Goal: Find specific page/section

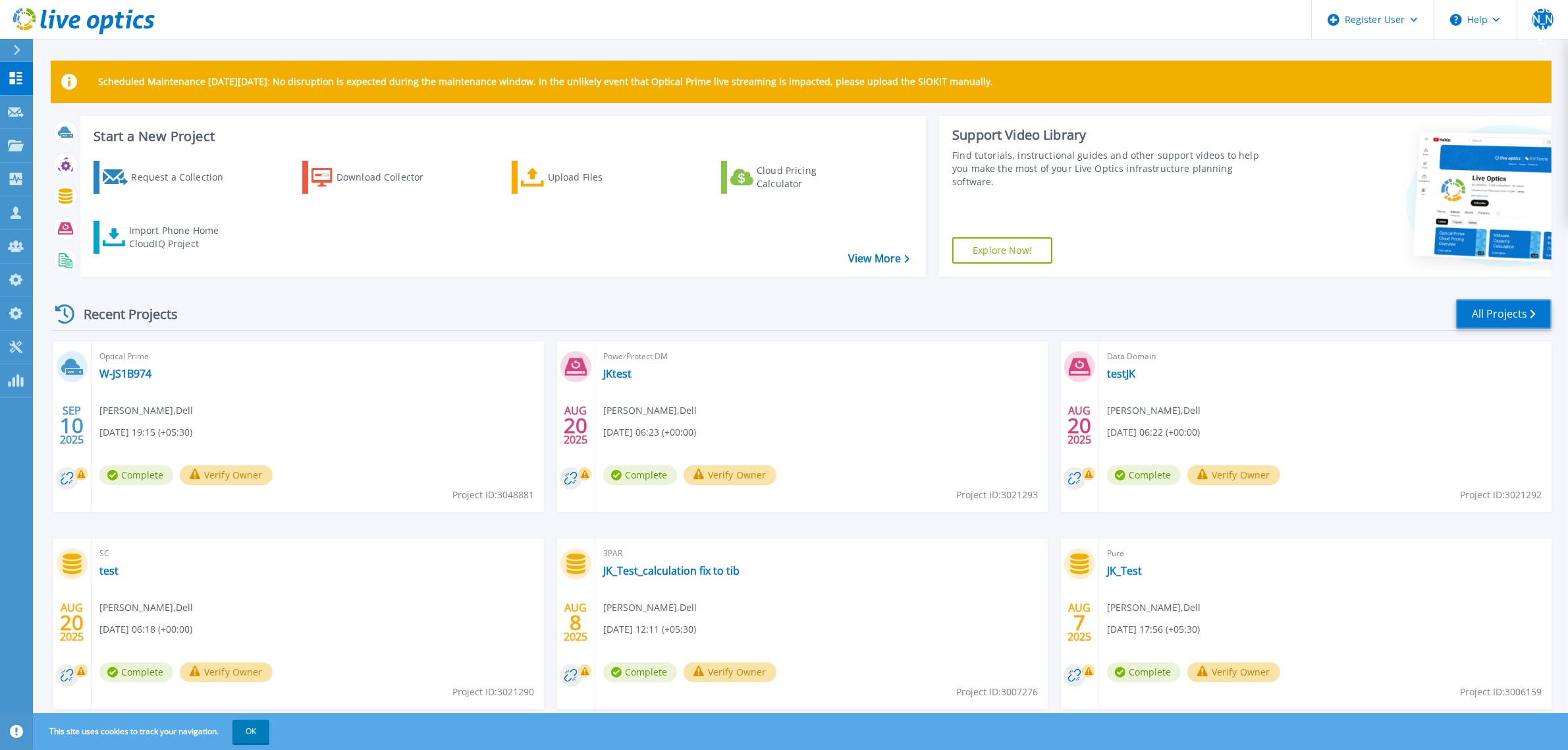
click at [1470, 315] on link "All Projects" at bounding box center [1503, 314] width 95 height 30
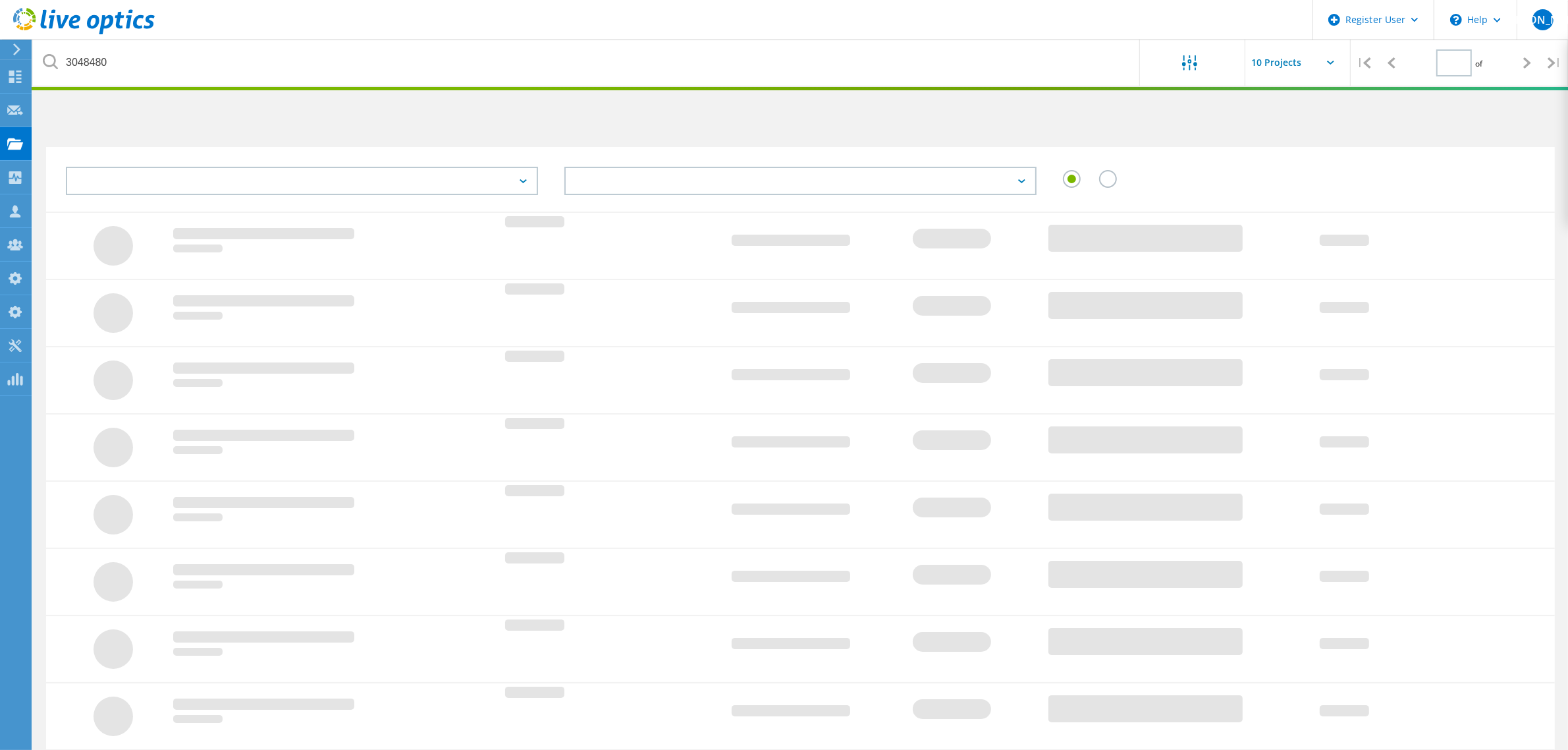
type input "1"
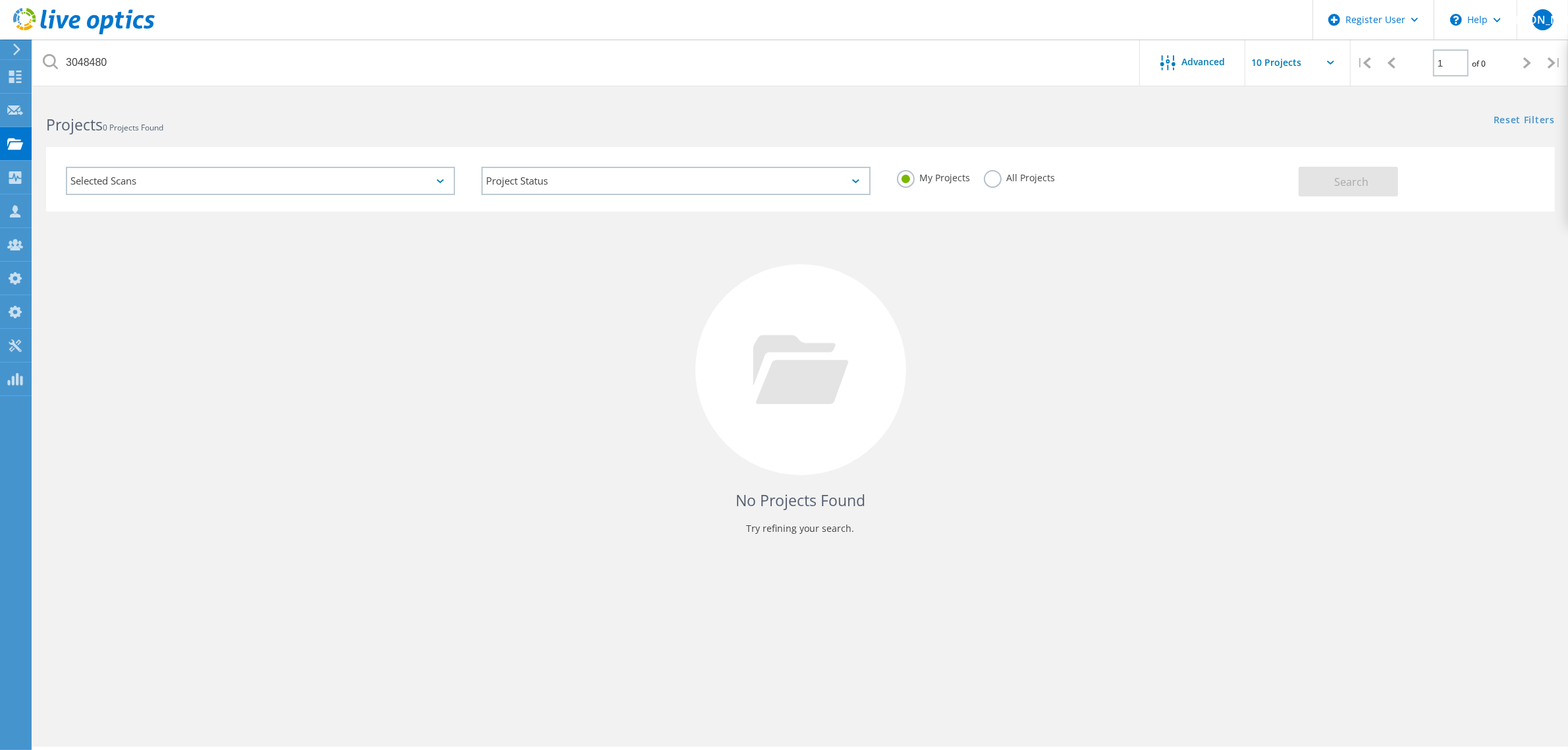
click at [269, 184] on div "Selected Scans" at bounding box center [260, 181] width 389 height 28
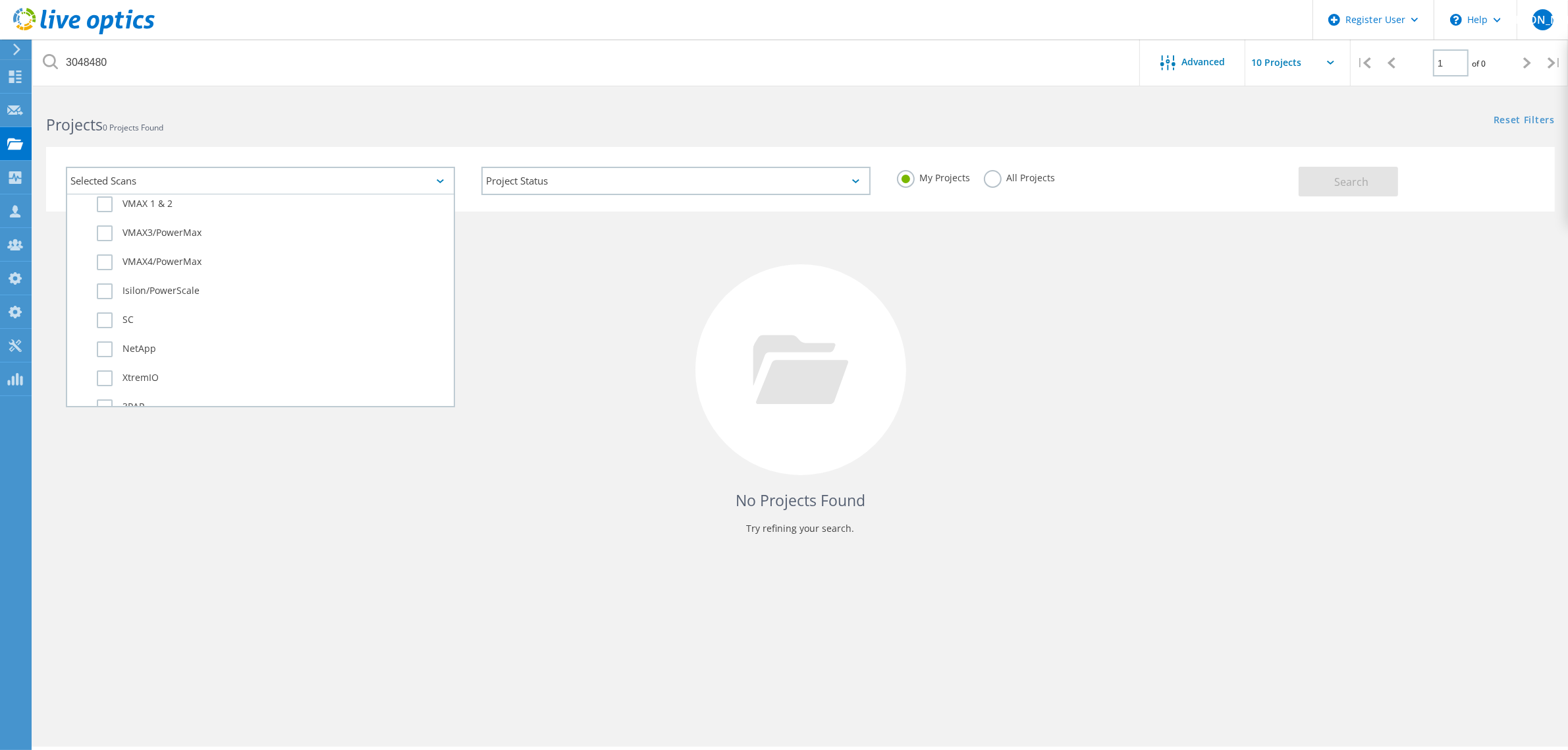
scroll to position [411, 0]
click at [114, 311] on label "SC" at bounding box center [272, 319] width 350 height 16
click at [0, 0] on input "SC" at bounding box center [0, 0] width 0 height 0
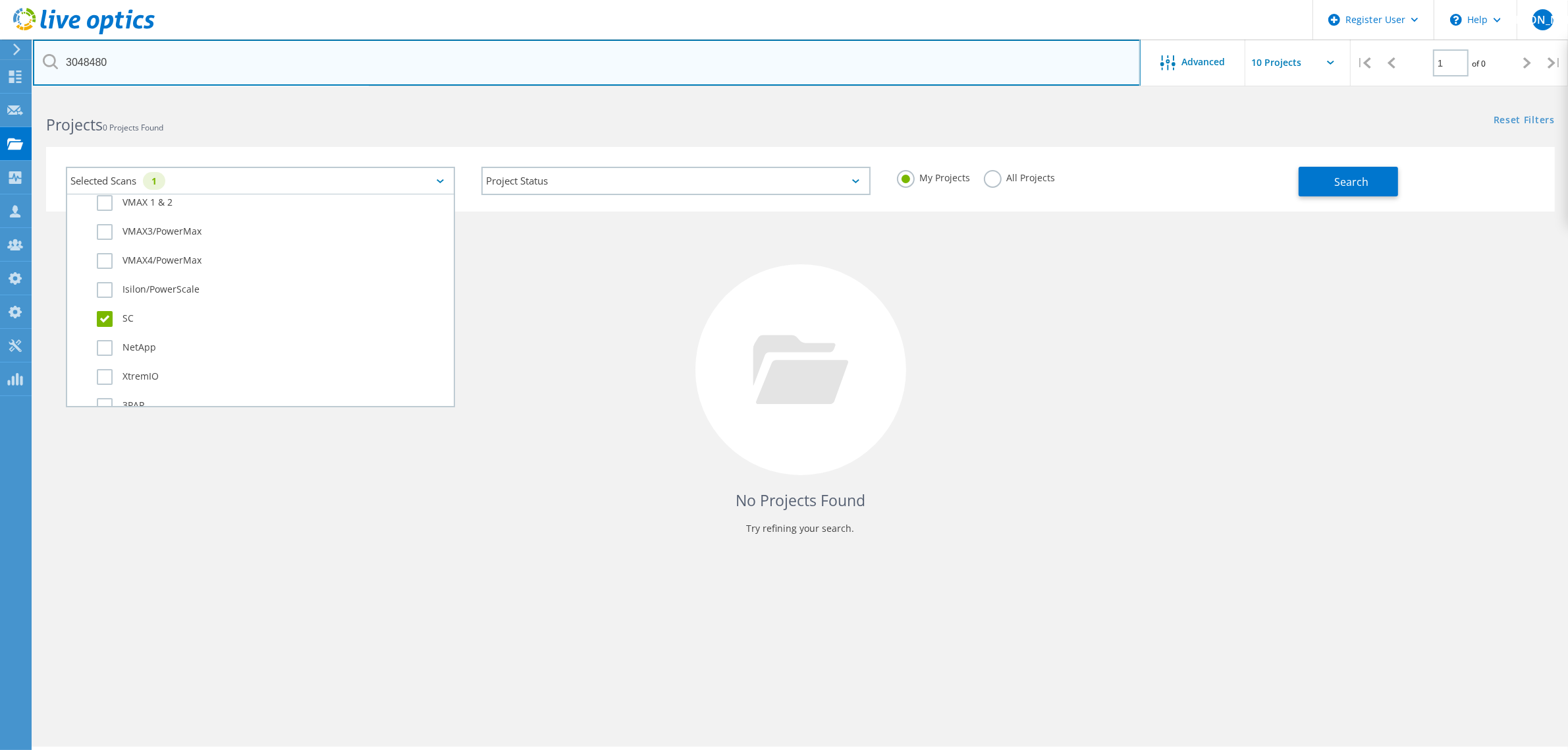
click at [107, 67] on input "3048480" at bounding box center [587, 62] width 1108 height 46
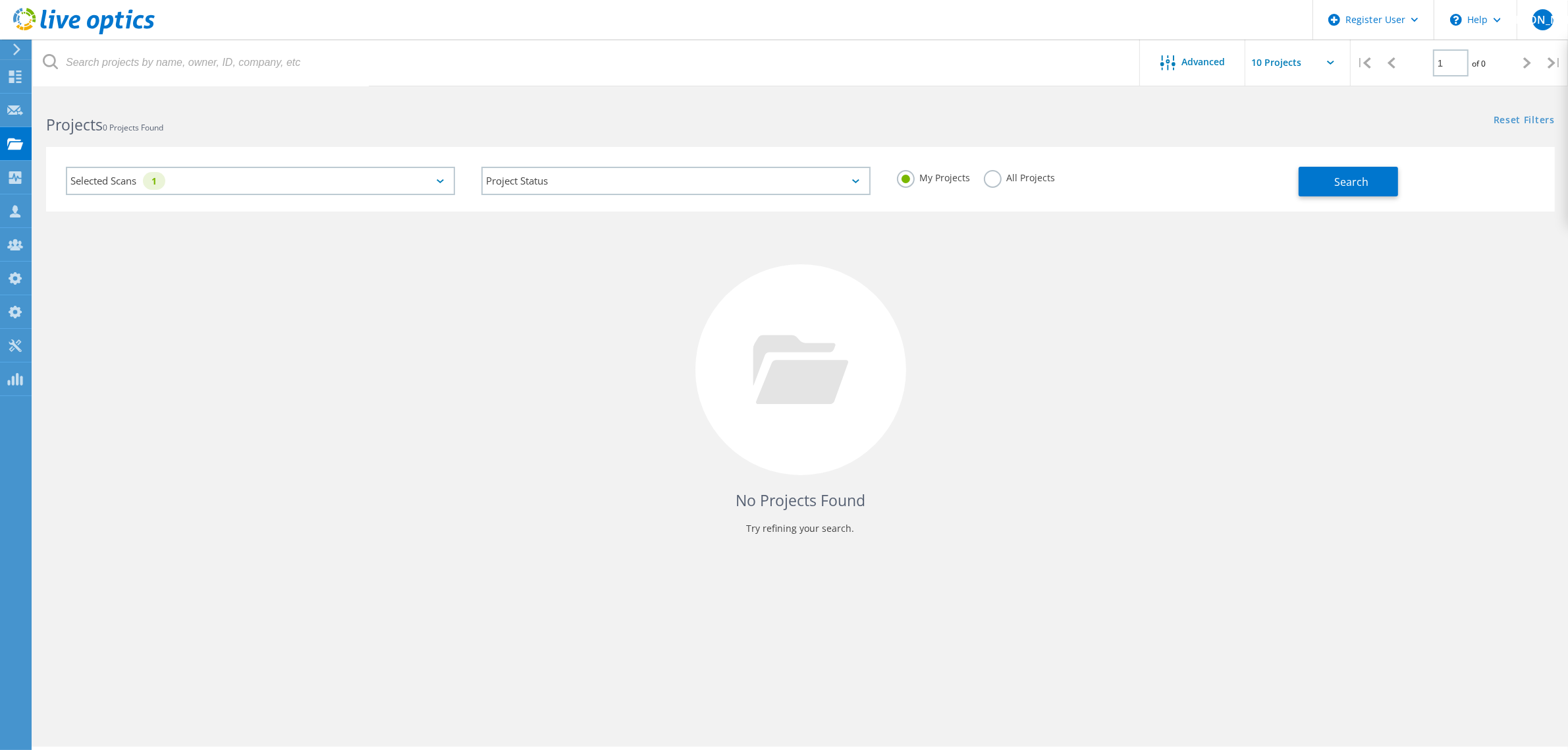
click at [975, 175] on div "My Projects All Projects" at bounding box center [1091, 178] width 416 height 49
click at [984, 176] on label "All Projects" at bounding box center [1020, 175] width 72 height 12
click at [0, 0] on input "All Projects" at bounding box center [0, 0] width 0 height 0
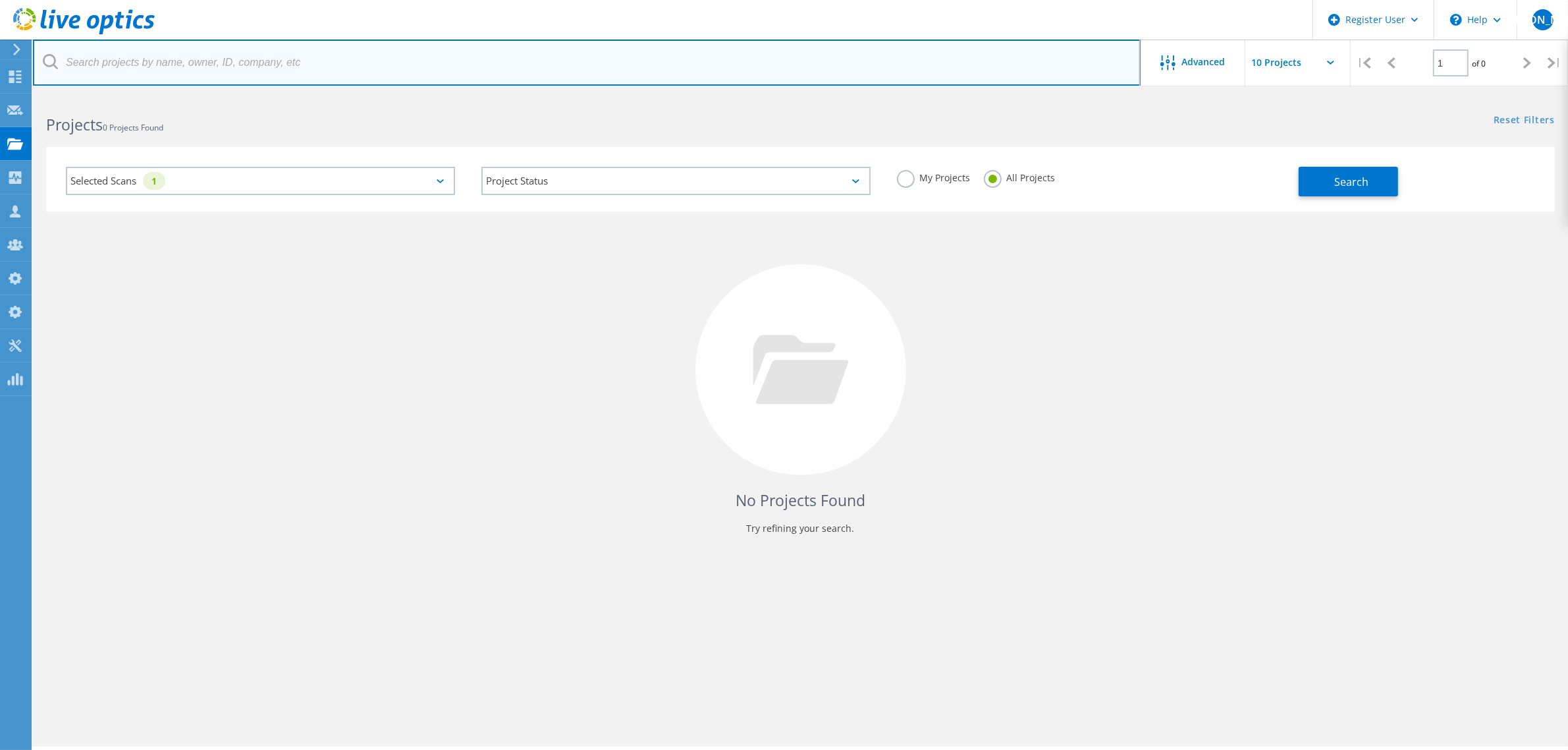
click at [557, 73] on input "text" at bounding box center [587, 62] width 1108 height 46
type input "bhanu"
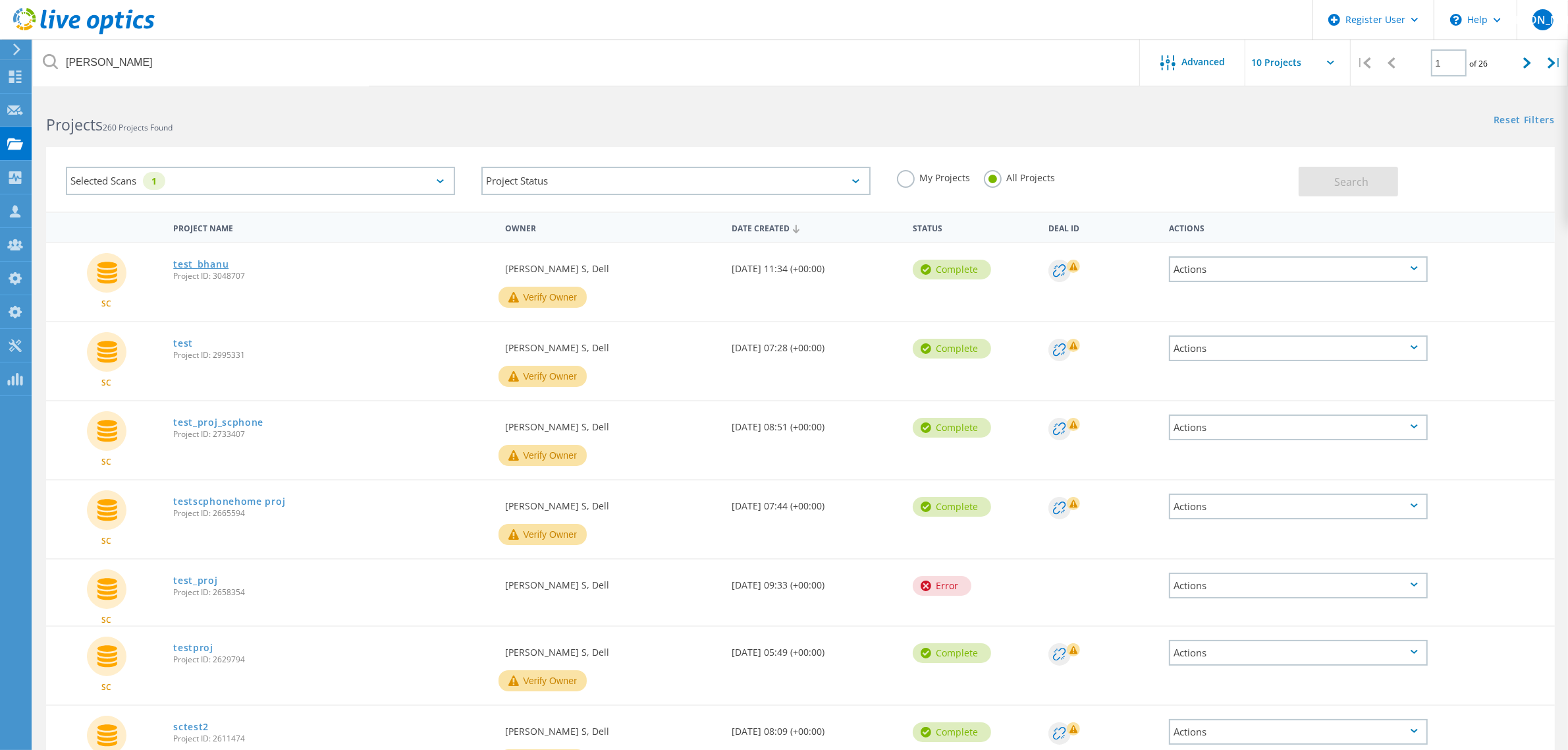
click at [216, 262] on link "test_bhanu" at bounding box center [201, 264] width 55 height 9
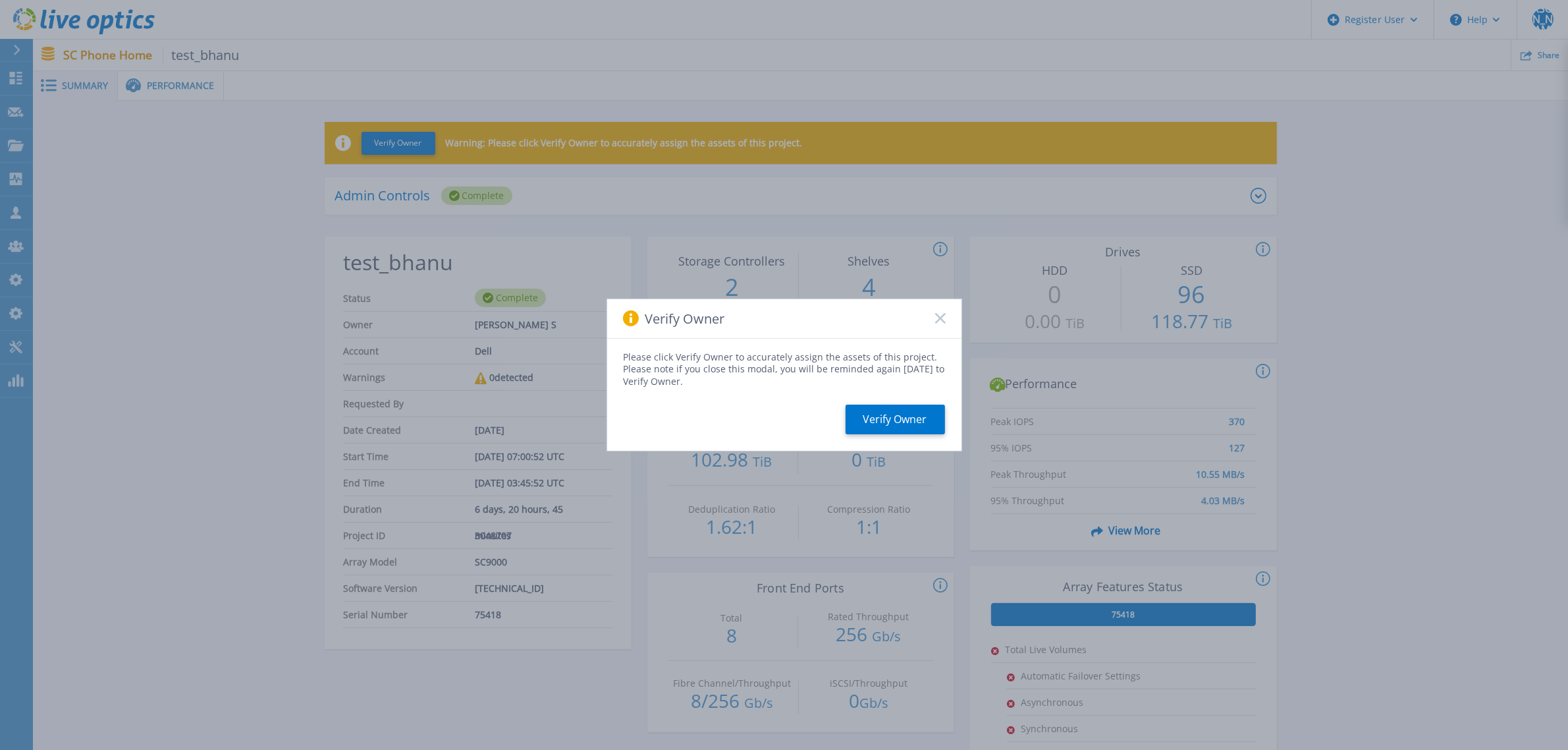
click at [943, 315] on rect at bounding box center [940, 318] width 11 height 11
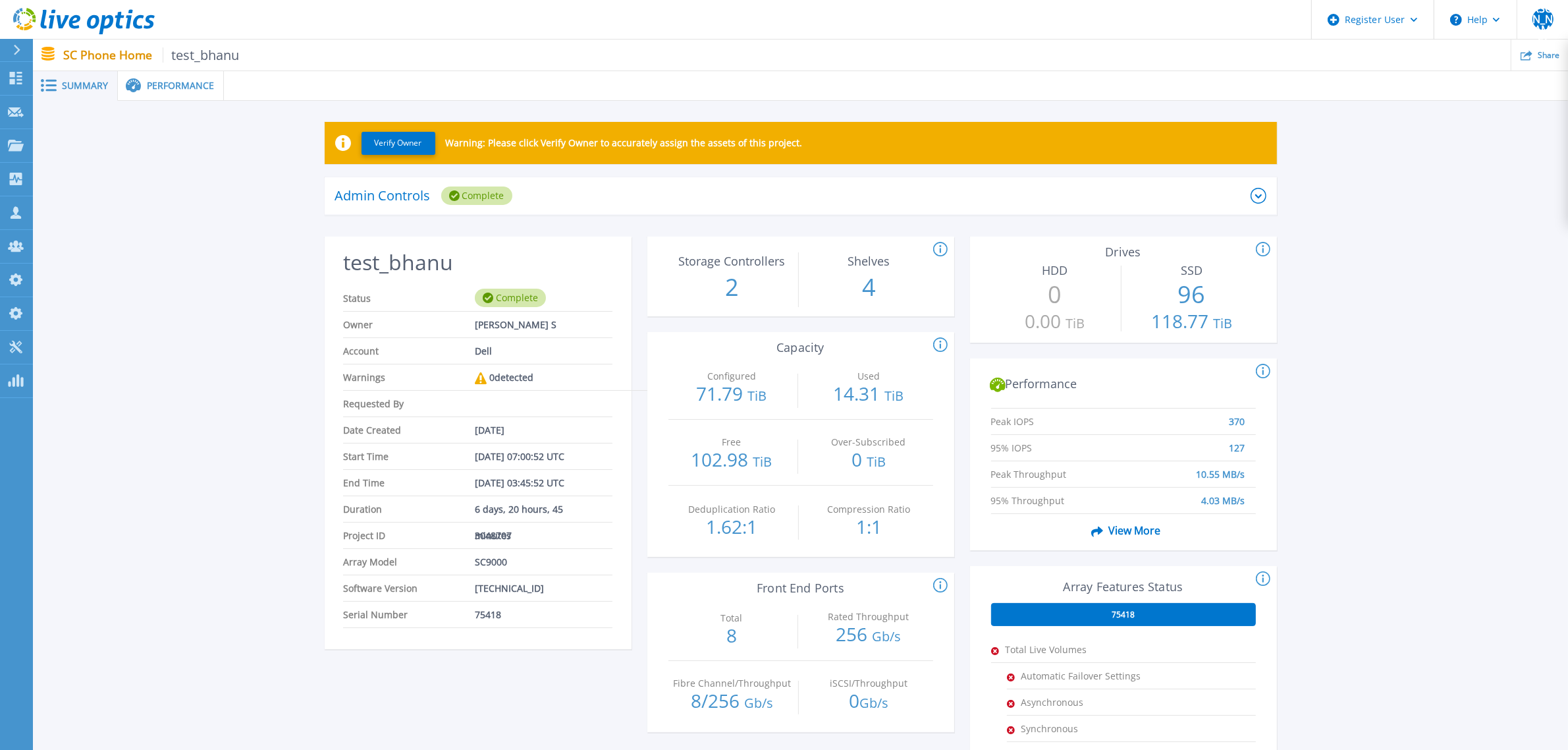
click at [488, 609] on span "75418" at bounding box center [488, 614] width 26 height 25
copy span "75418"
